Goal: Information Seeking & Learning: Check status

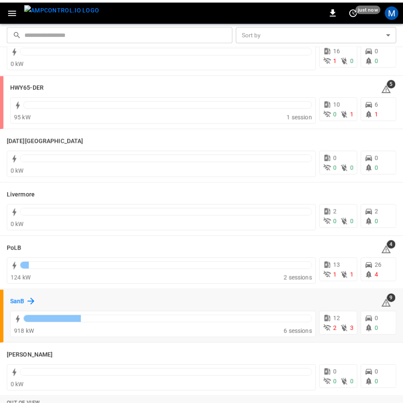
scroll to position [152, 0]
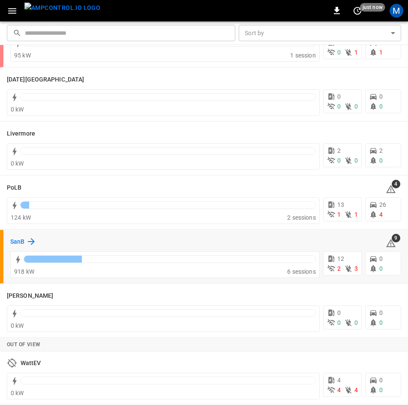
click at [25, 240] on div "SanB" at bounding box center [23, 241] width 26 height 10
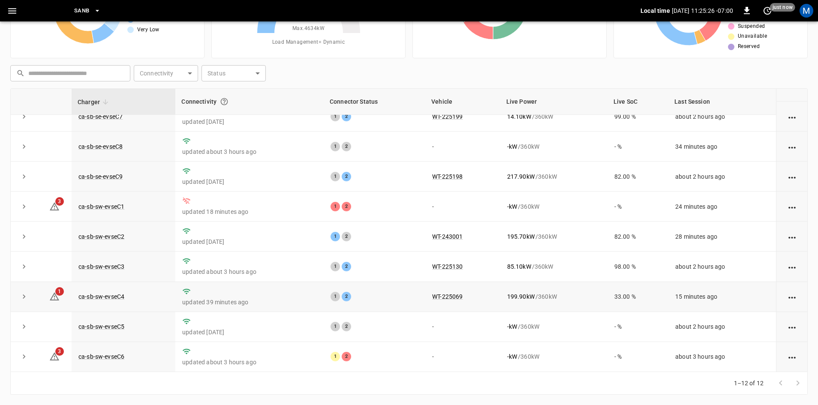
scroll to position [109, 0]
click at [108, 354] on link "ca-sb-sw-evseC6" at bounding box center [101, 357] width 49 height 10
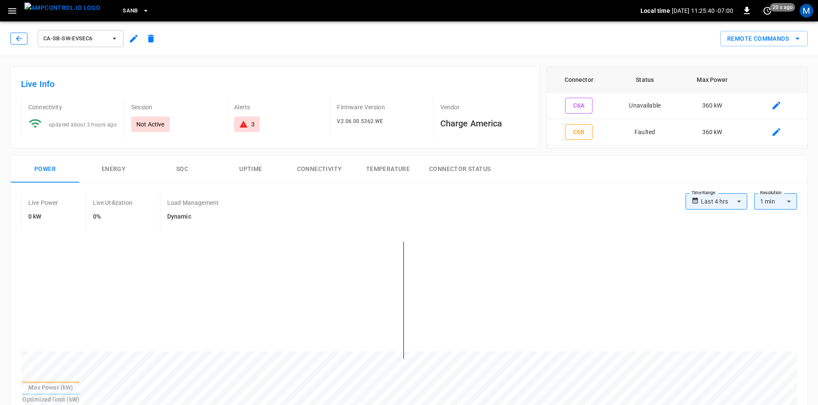
click at [21, 42] on icon "button" at bounding box center [19, 38] width 9 height 9
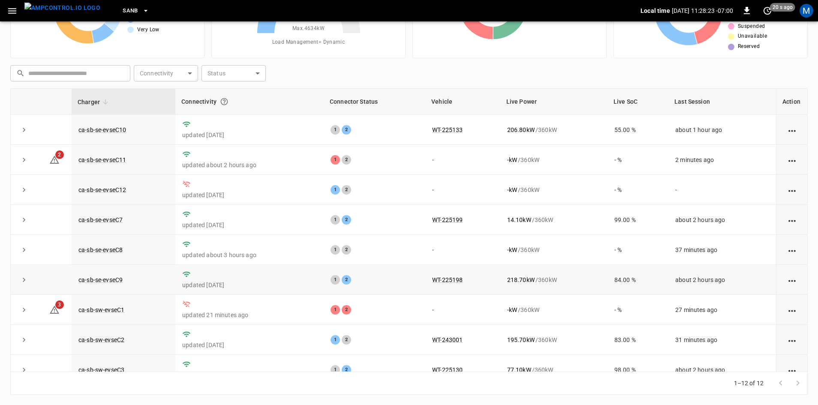
scroll to position [109, 0]
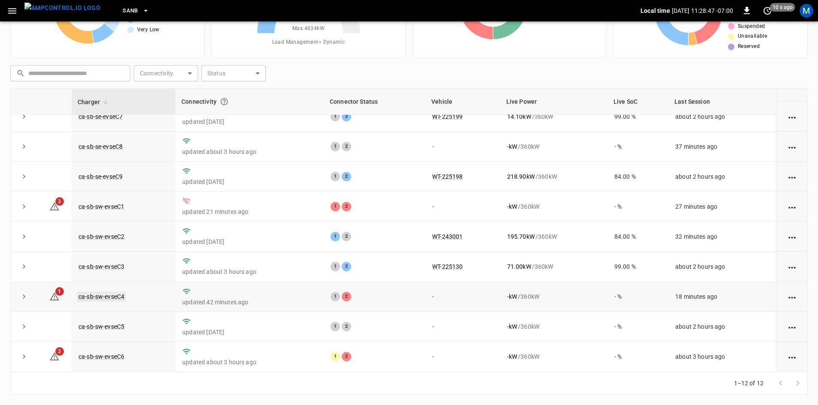
click at [115, 295] on link "ca-sb-sw-evseC4" at bounding box center [101, 297] width 49 height 10
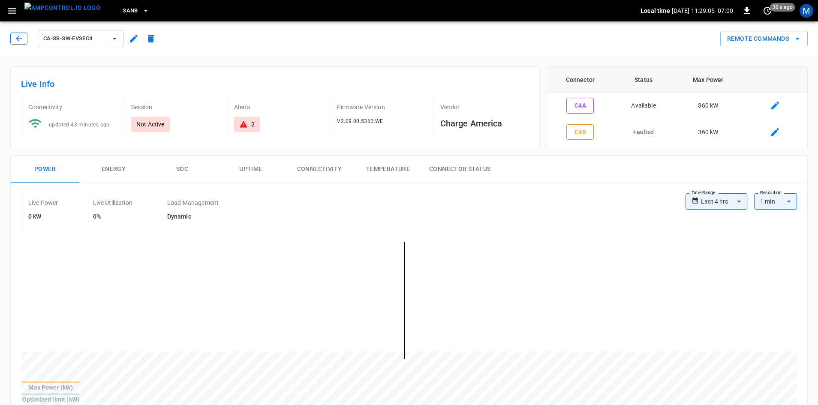
click at [18, 35] on icon "button" at bounding box center [19, 38] width 9 height 9
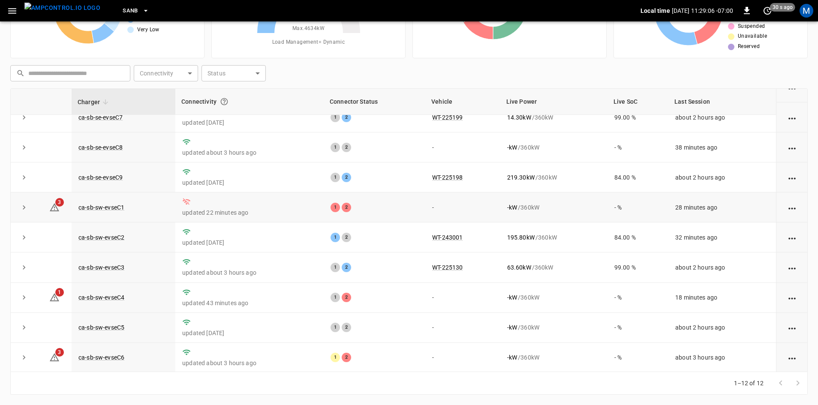
scroll to position [109, 0]
click at [104, 353] on link "ca-sb-sw-evseC6" at bounding box center [101, 357] width 49 height 10
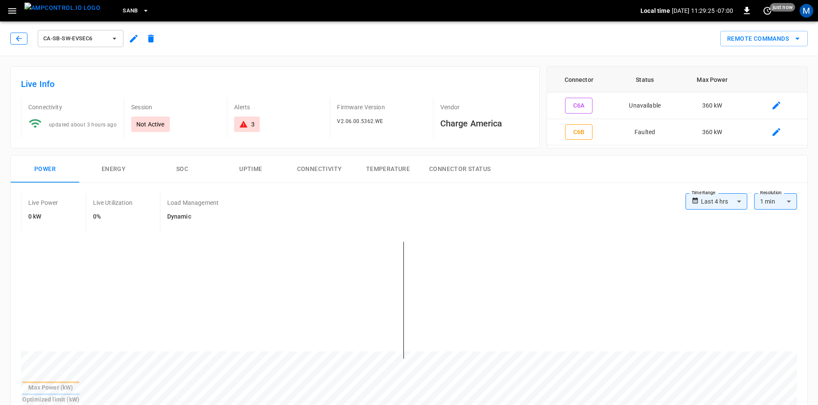
click at [15, 38] on icon "button" at bounding box center [19, 38] width 9 height 9
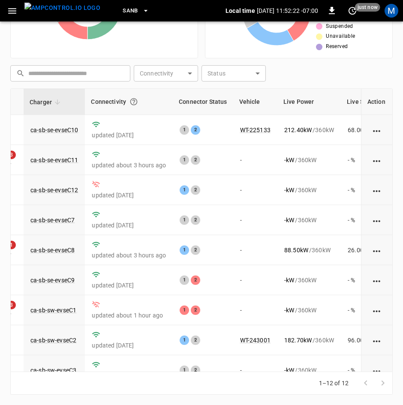
scroll to position [0, 45]
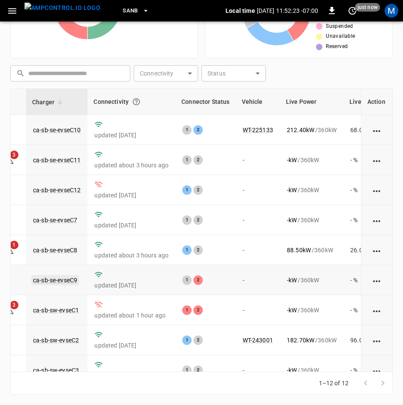
click at [65, 284] on link "ca-sb-se-evseC9" at bounding box center [55, 280] width 48 height 10
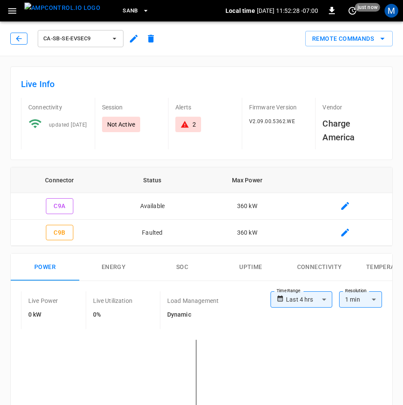
click at [18, 40] on icon "button" at bounding box center [19, 39] width 6 height 6
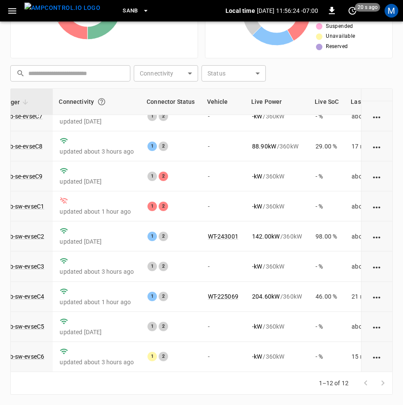
scroll to position [114, 81]
